Goal: Find specific page/section: Find specific page/section

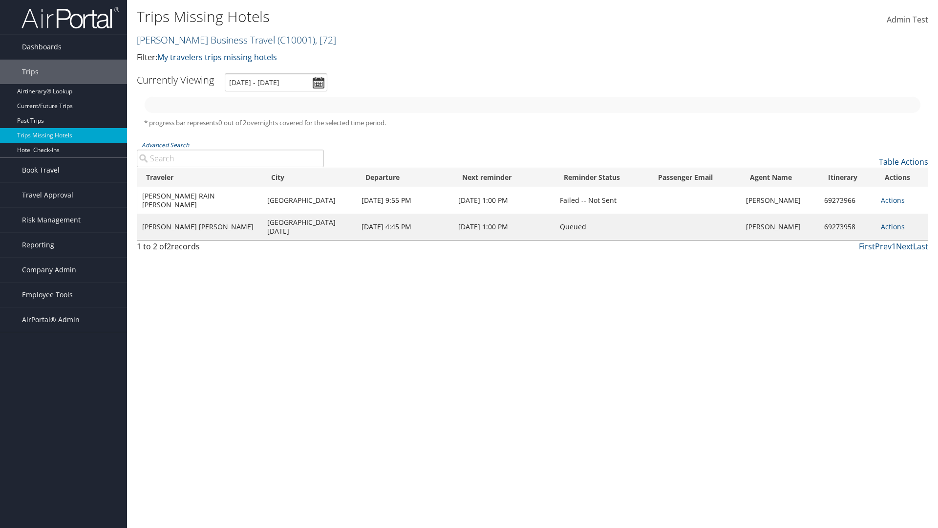
click at [201, 40] on link "[PERSON_NAME] Business Travel ( C10001 ) , [ 72 ]" at bounding box center [236, 39] width 199 height 13
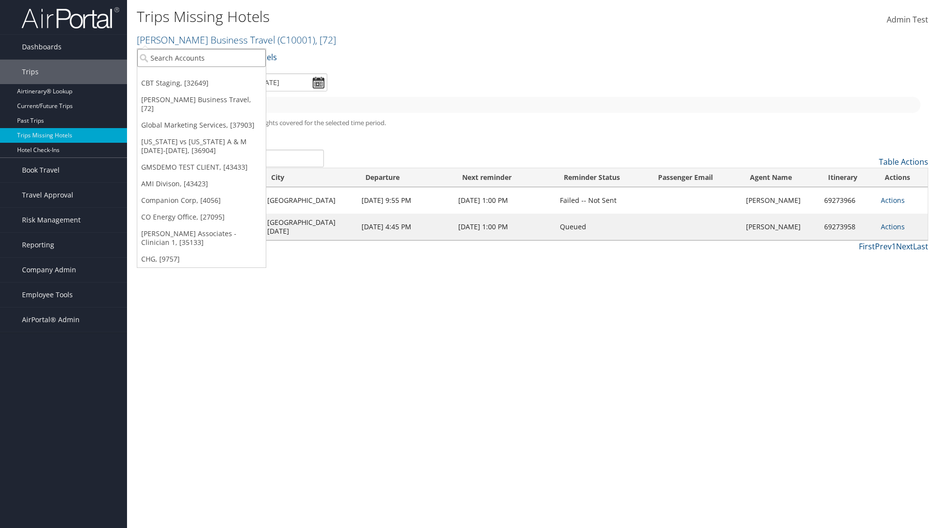
click at [201, 58] on input "search" at bounding box center [201, 58] width 128 height 18
type input "[PERSON_NAME] Business Travel"
click at [215, 84] on div "Account" at bounding box center [215, 84] width 167 height 9
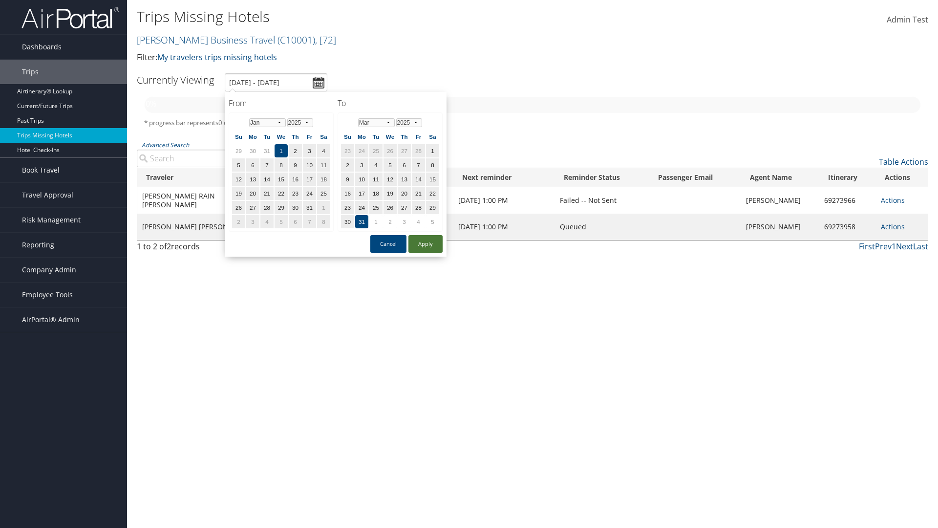
click at [425, 244] on button "Apply" at bounding box center [425, 244] width 34 height 18
type input "[DATE] - [DATE]"
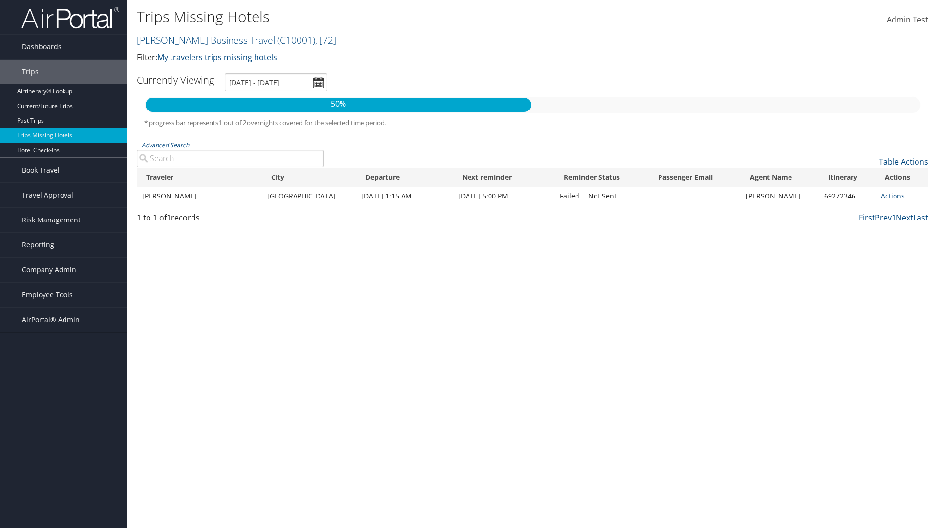
click at [230, 158] on input "Advanced Search" at bounding box center [230, 158] width 187 height 18
type input "CLAYTON"
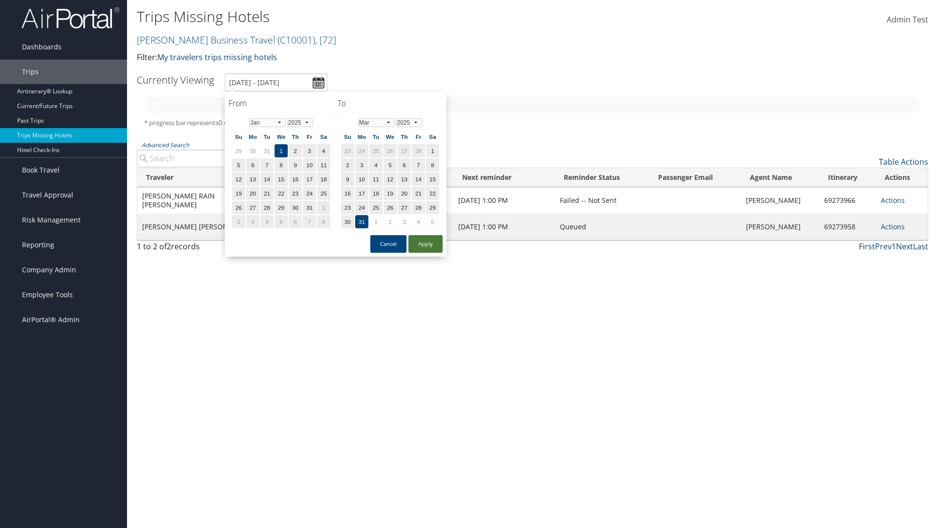
click at [425, 244] on button "Apply" at bounding box center [425, 244] width 34 height 18
type input "1/1/2025 - 3/31/2025"
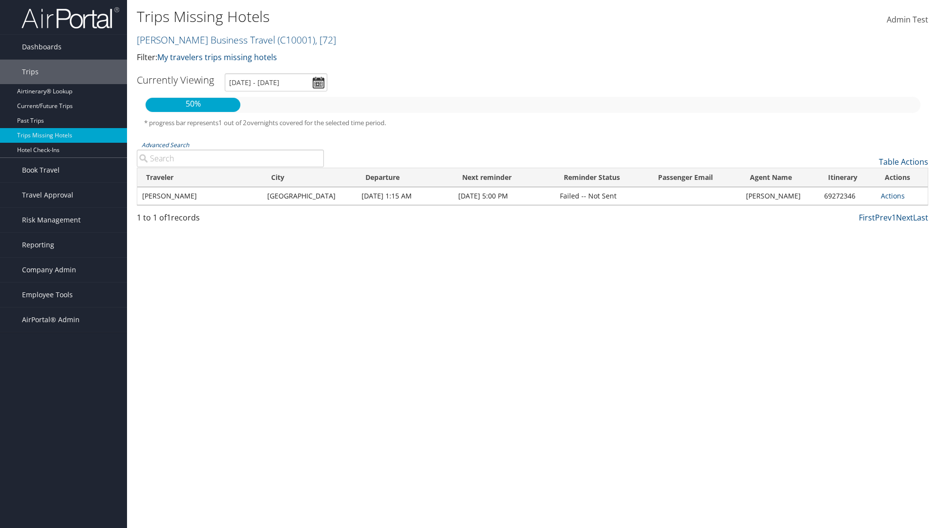
click at [230, 158] on input "Advanced Search" at bounding box center [230, 158] width 187 height 18
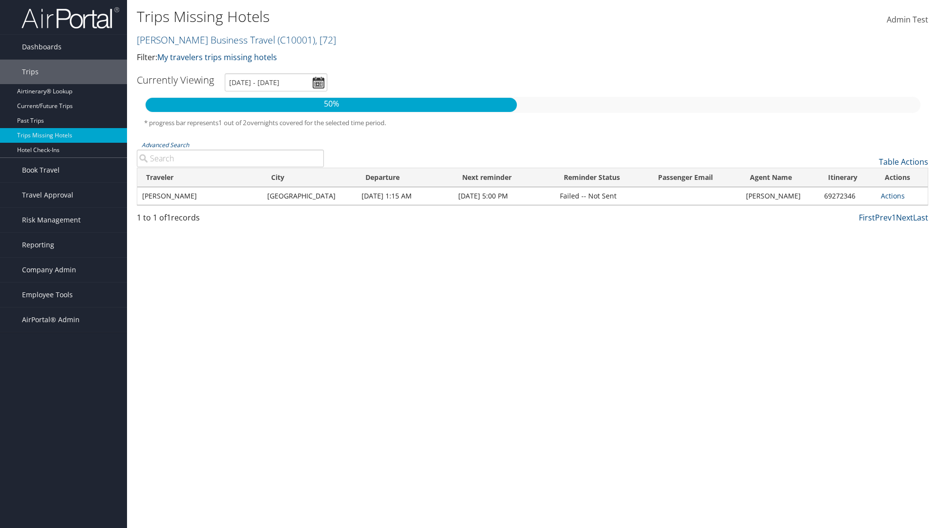
type input "Rio De Janeiro"
